Goal: Navigation & Orientation: Find specific page/section

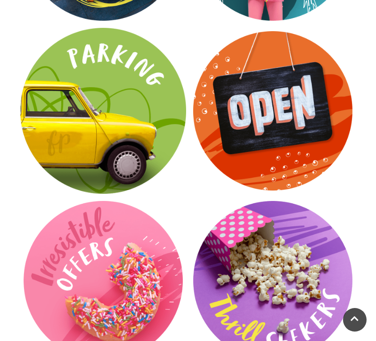
scroll to position [1593, 0]
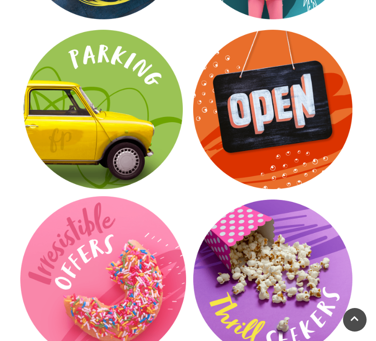
click at [135, 233] on video at bounding box center [103, 279] width 166 height 166
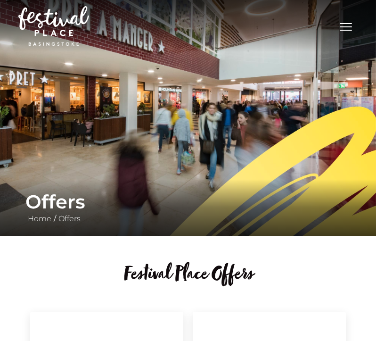
click at [52, 7] on img at bounding box center [53, 26] width 71 height 40
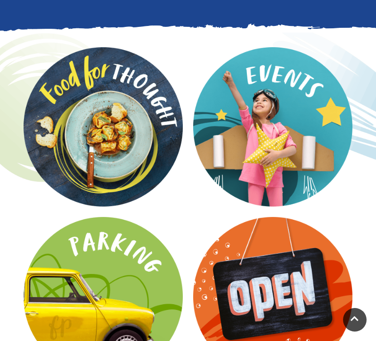
scroll to position [1407, 0]
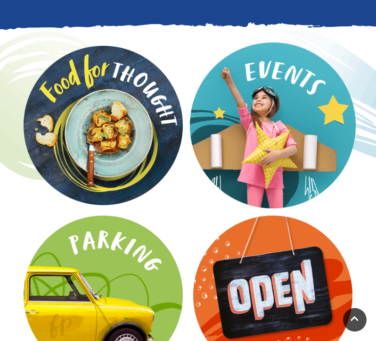
click at [249, 99] on video at bounding box center [273, 125] width 166 height 166
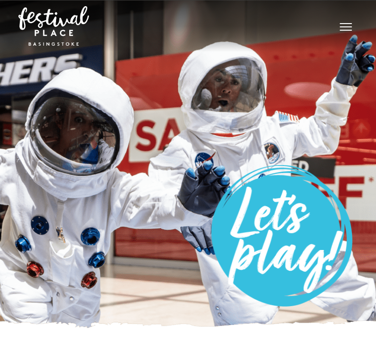
click at [66, 33] on img at bounding box center [53, 26] width 71 height 40
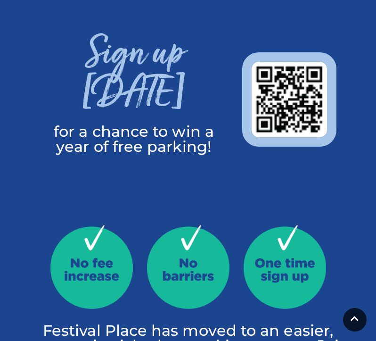
scroll to position [405, 0]
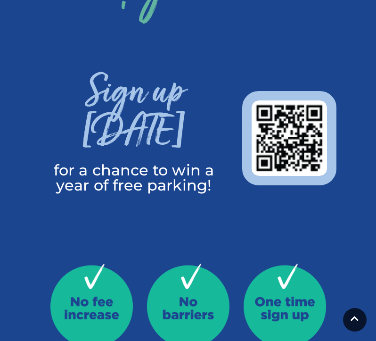
click at [257, 122] on img at bounding box center [289, 138] width 94 height 94
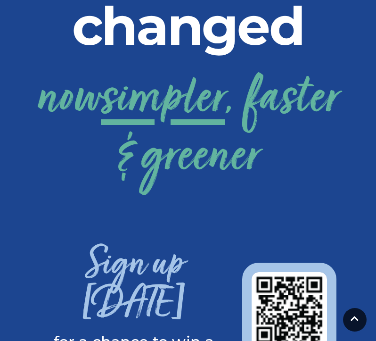
scroll to position [274, 0]
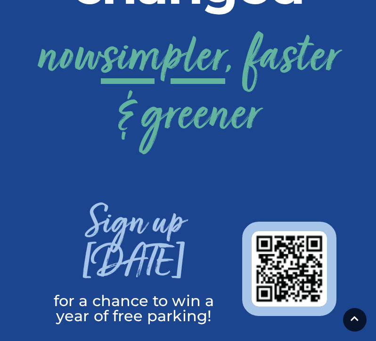
click at [304, 253] on img at bounding box center [289, 269] width 94 height 94
click at [260, 262] on img at bounding box center [289, 269] width 94 height 94
click at [249, 262] on img at bounding box center [289, 269] width 94 height 94
